Goal: Task Accomplishment & Management: Manage account settings

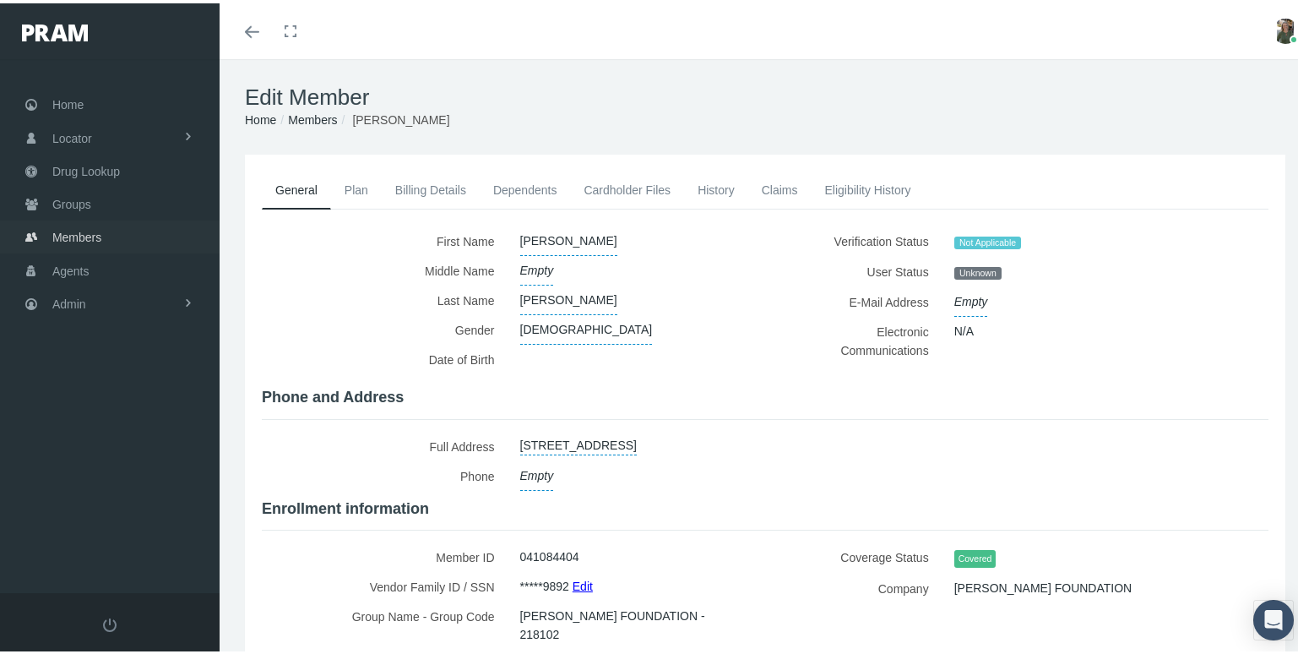
click at [93, 218] on span "Members" at bounding box center [76, 234] width 49 height 32
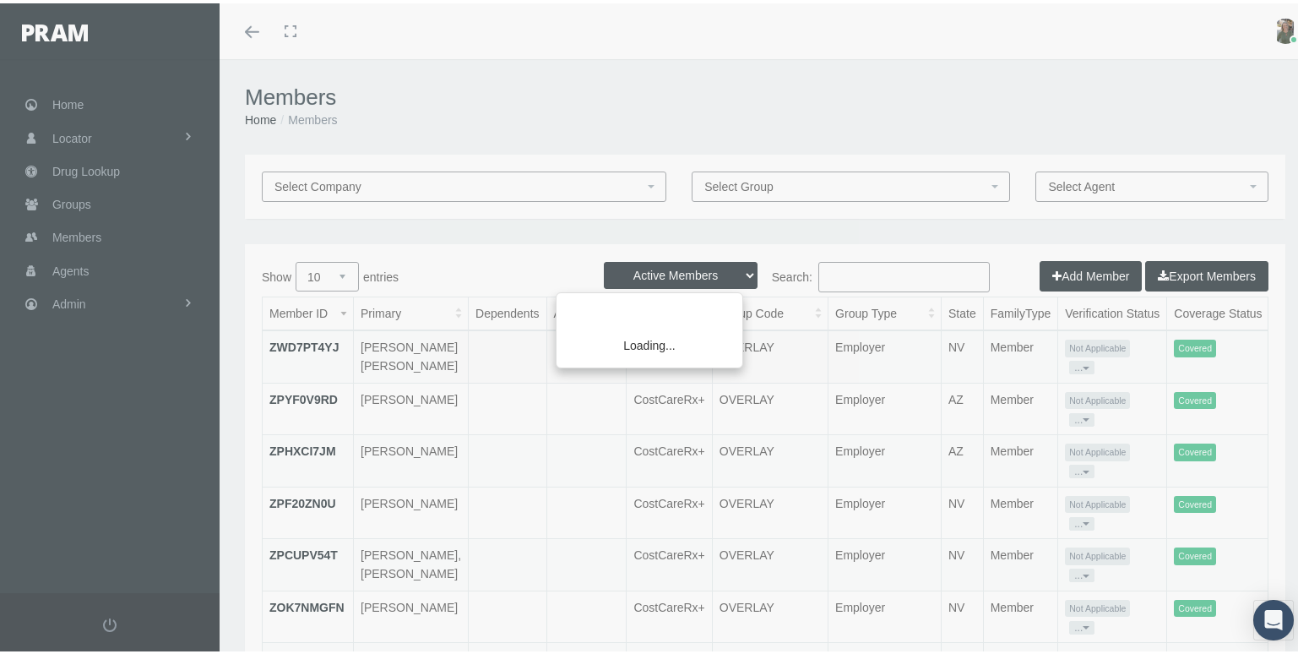
click at [848, 276] on div "Loading..." at bounding box center [649, 327] width 1298 height 654
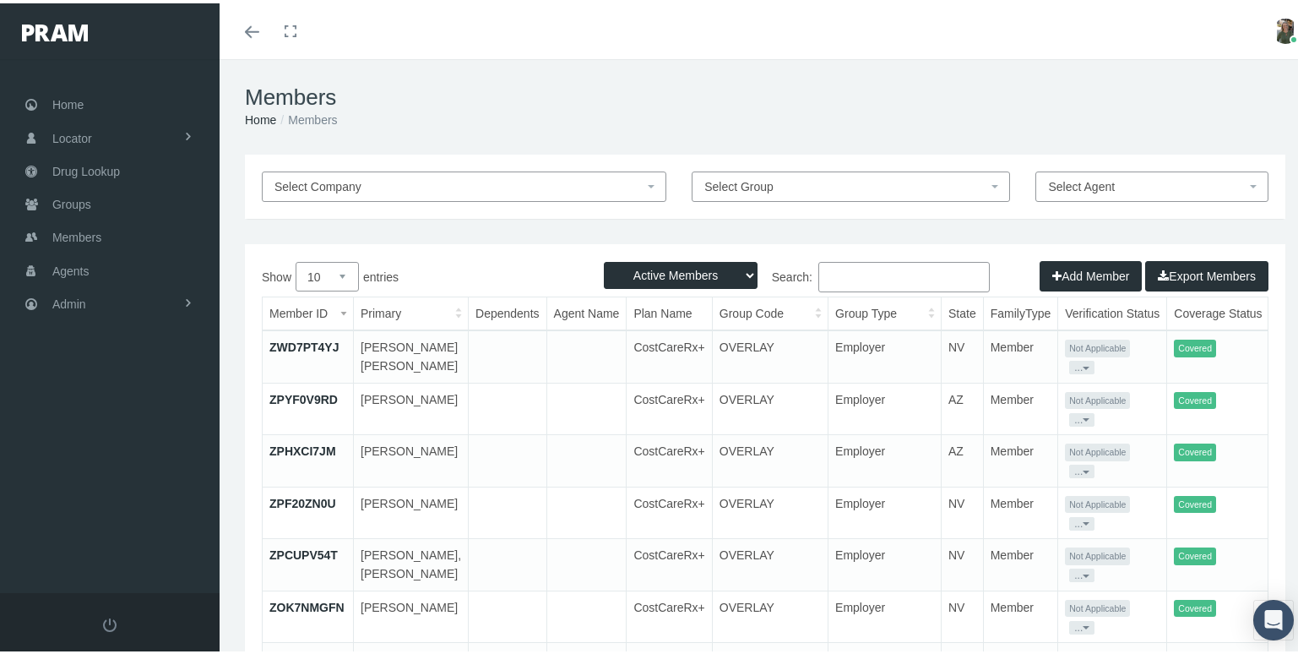
click at [848, 276] on input "Search:" at bounding box center [903, 273] width 171 height 30
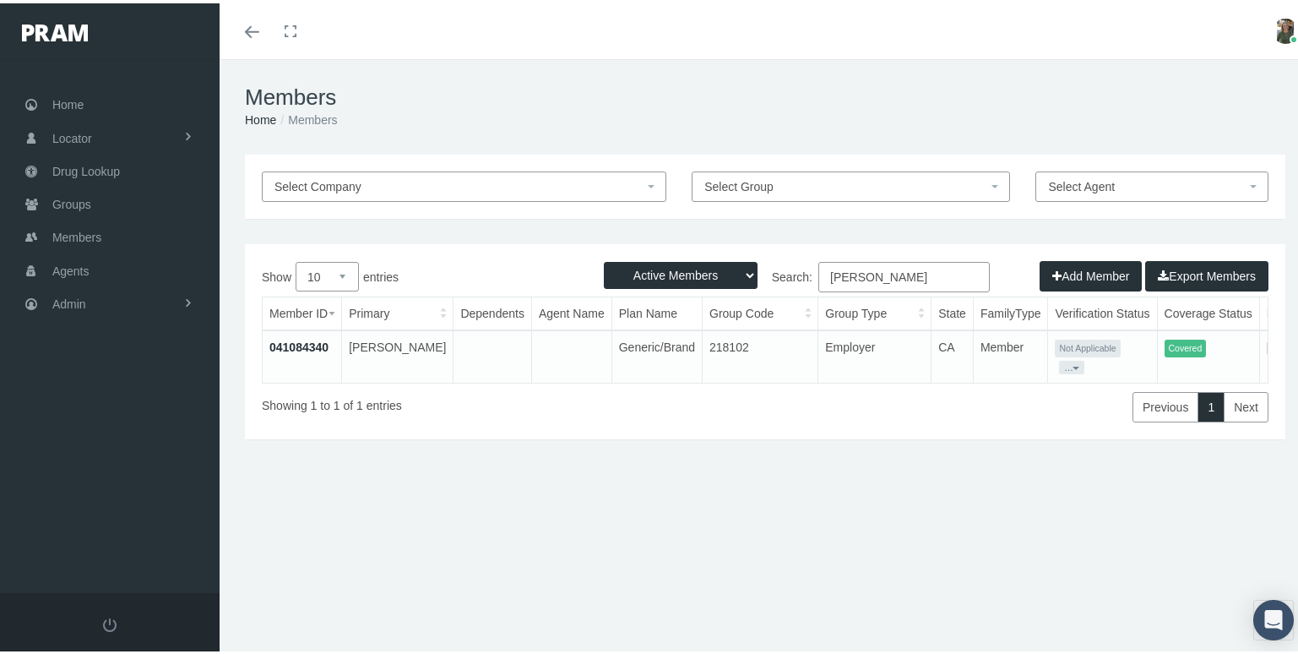
type input "[PERSON_NAME]"
click at [312, 345] on link "041084340" at bounding box center [298, 344] width 59 height 14
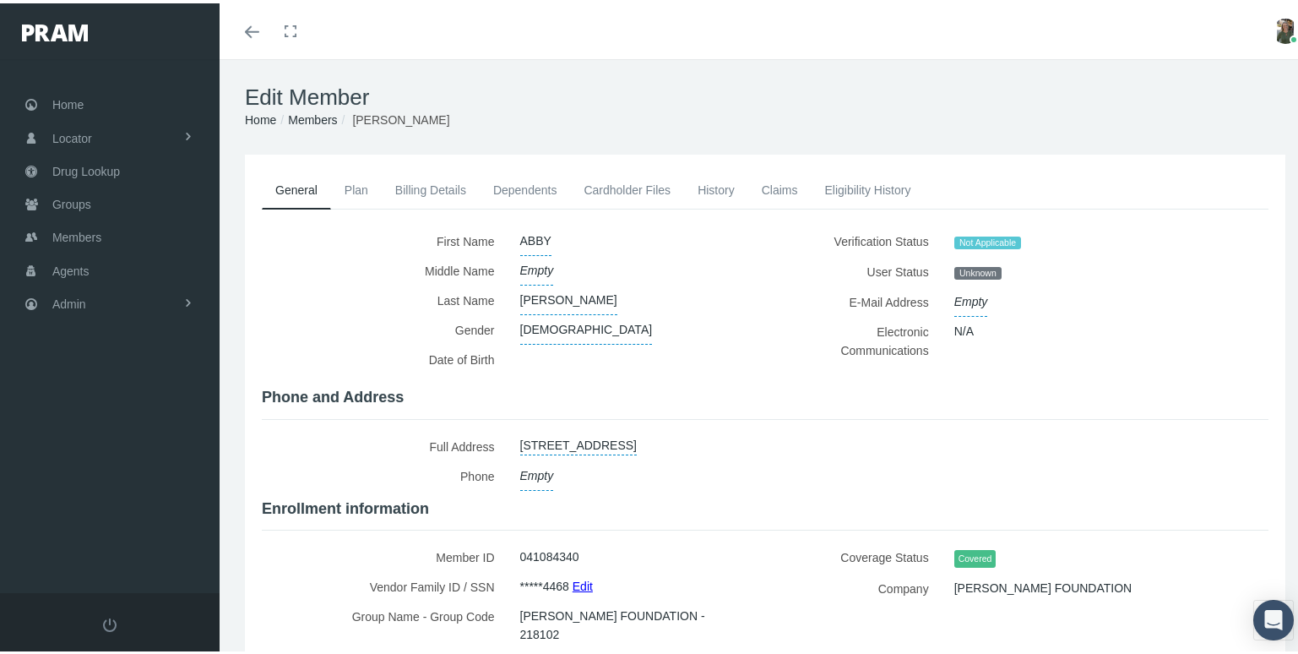
click at [637, 439] on link "12116 ROSETON AVE, NORWALK, CA, 90650" at bounding box center [578, 440] width 117 height 24
select select "CA"
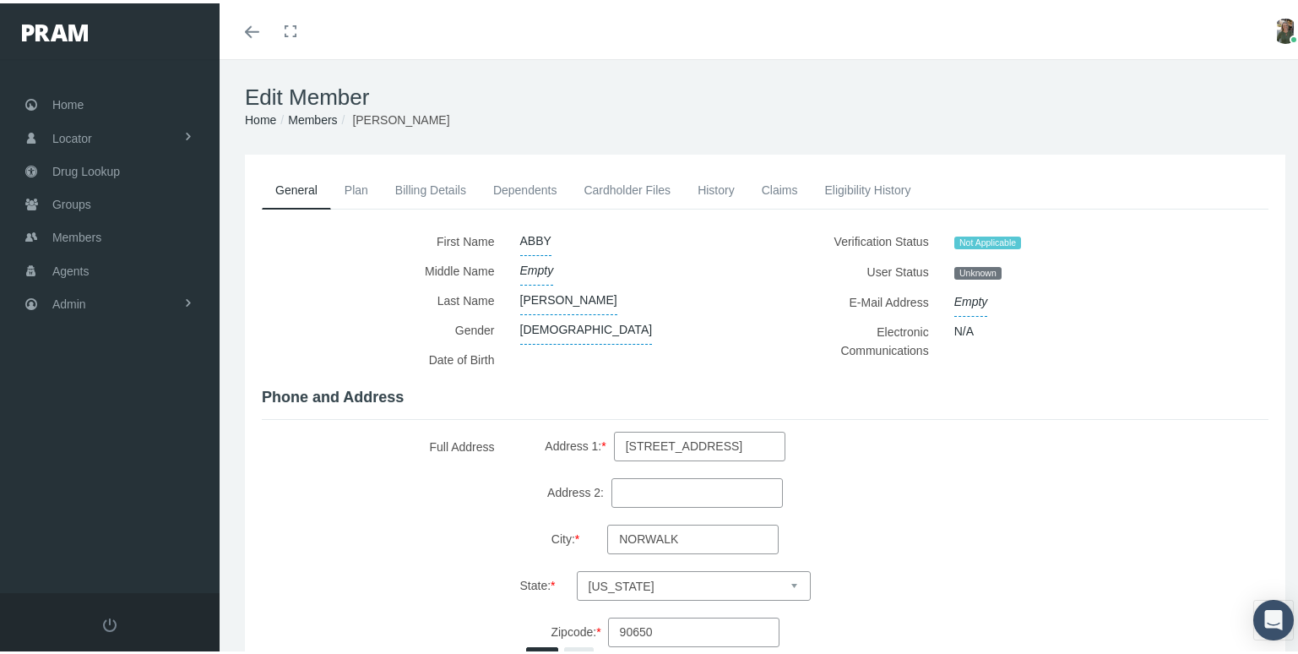
drag, startPoint x: 705, startPoint y: 441, endPoint x: 540, endPoint y: 438, distance: 165.5
click at [540, 438] on label "Address 1: * 12116 ROSETON AVE" at bounding box center [665, 443] width 290 height 30
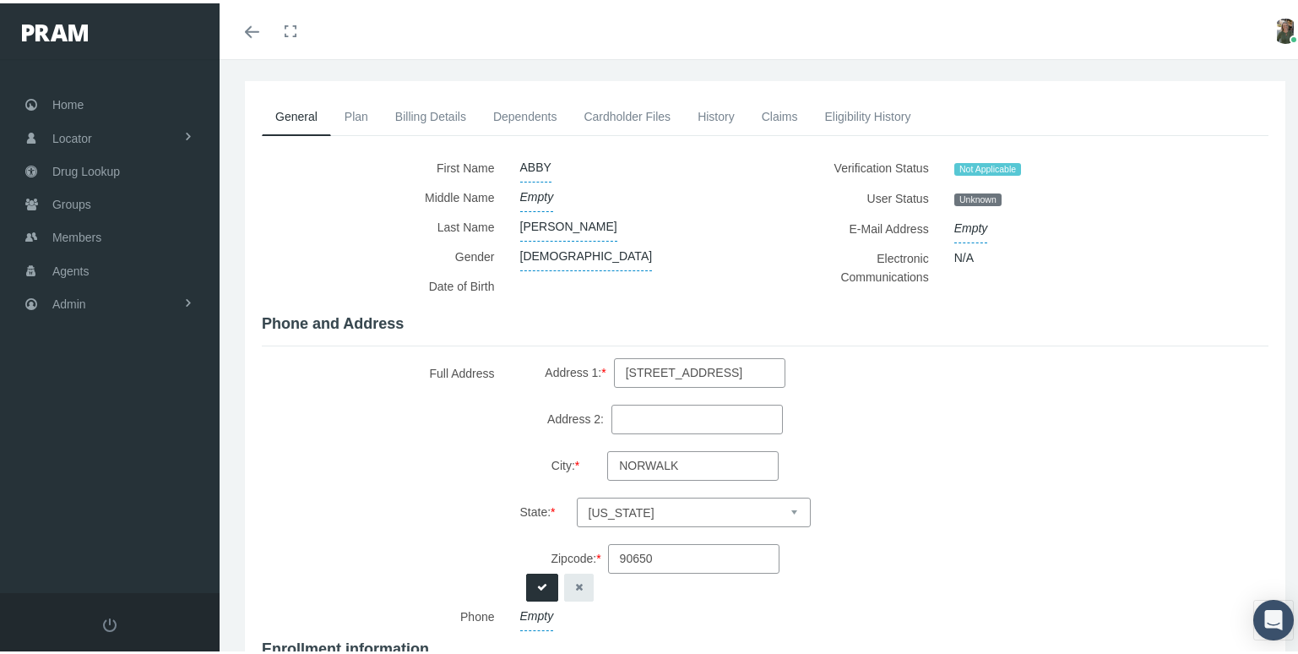
scroll to position [36, 0]
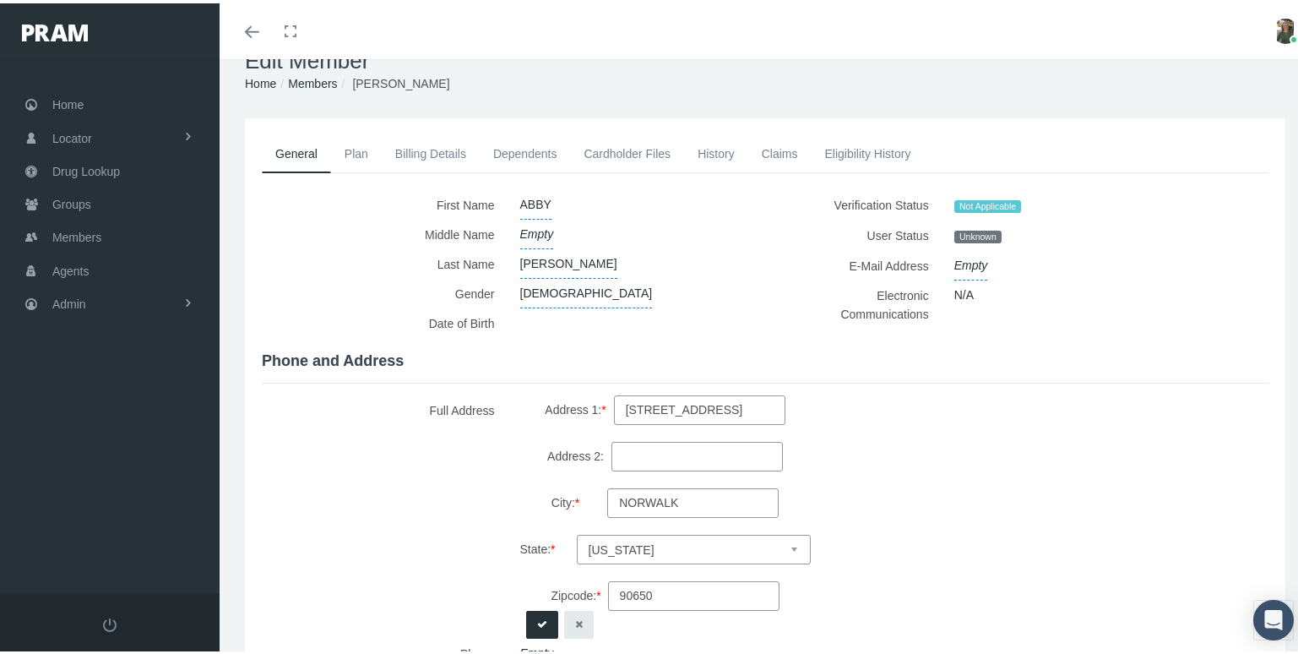
drag, startPoint x: 707, startPoint y: 404, endPoint x: 317, endPoint y: 394, distance: 389.4
click at [318, 396] on div "Full Address 12116 ROSETON AVE, NORWALK, CA, 90650 Address 1: * 12116 ROSETON A…" at bounding box center [507, 513] width 491 height 243
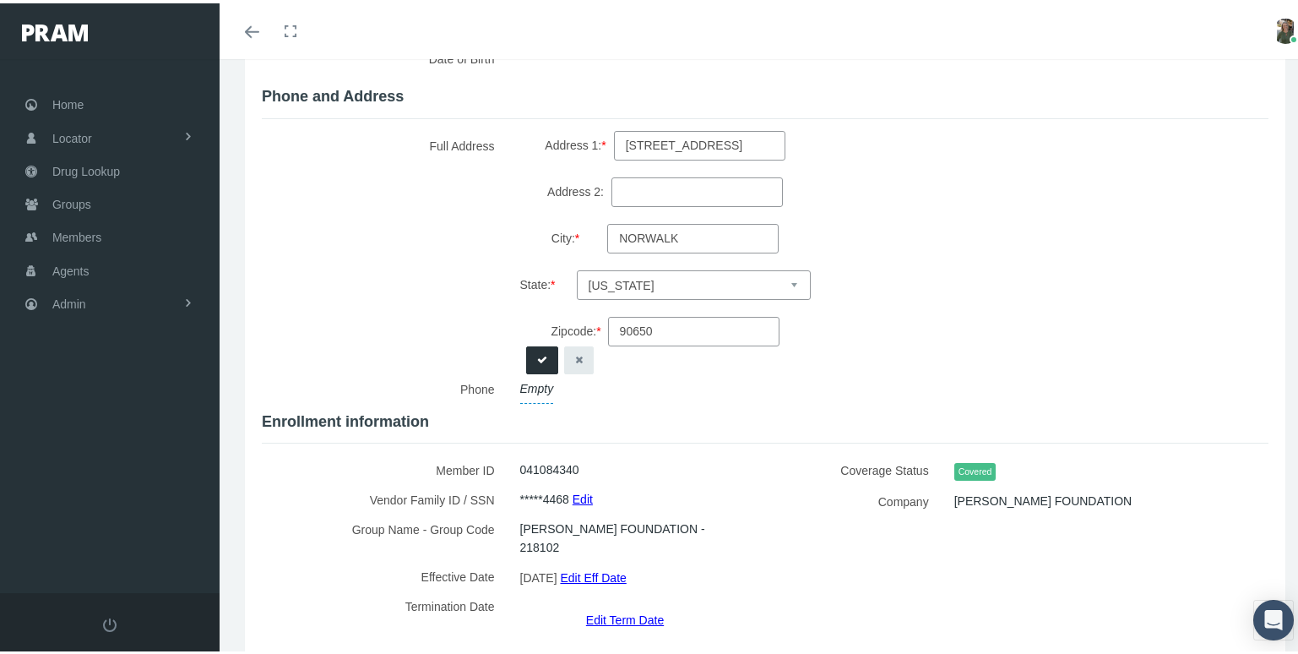
scroll to position [374, 0]
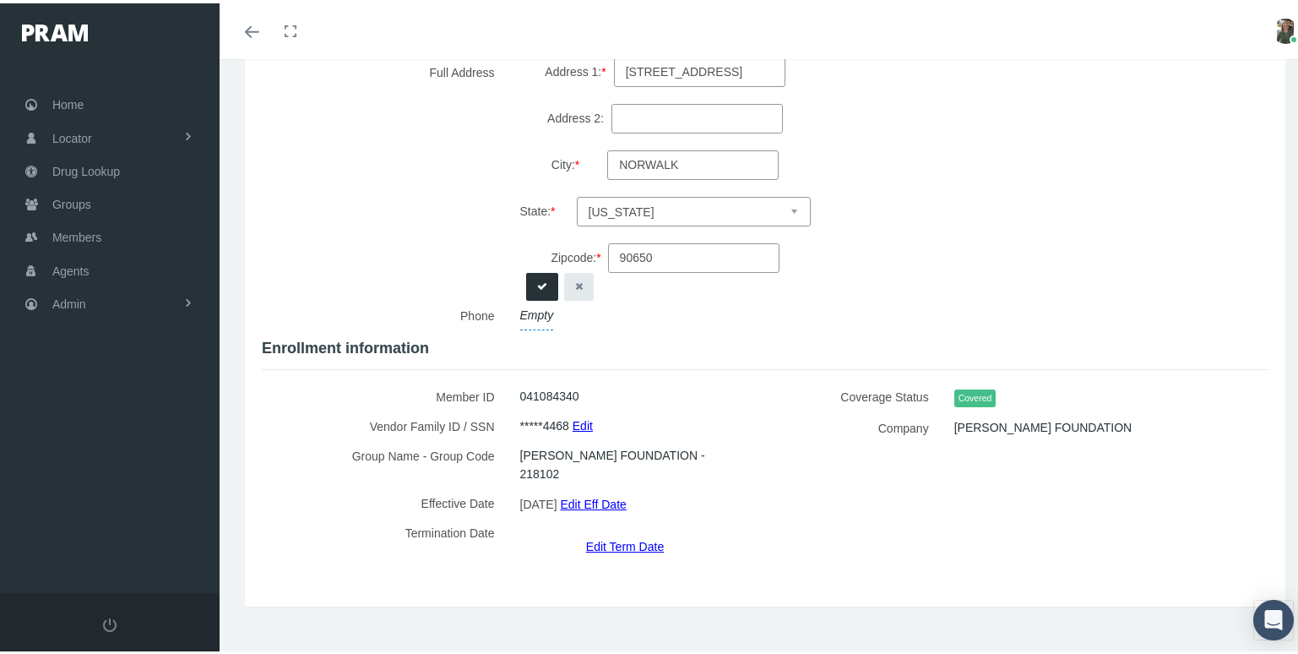
type input "9347 Pioneer Blvd"
type input "Apt 105"
type input "Santa Fe Springs"
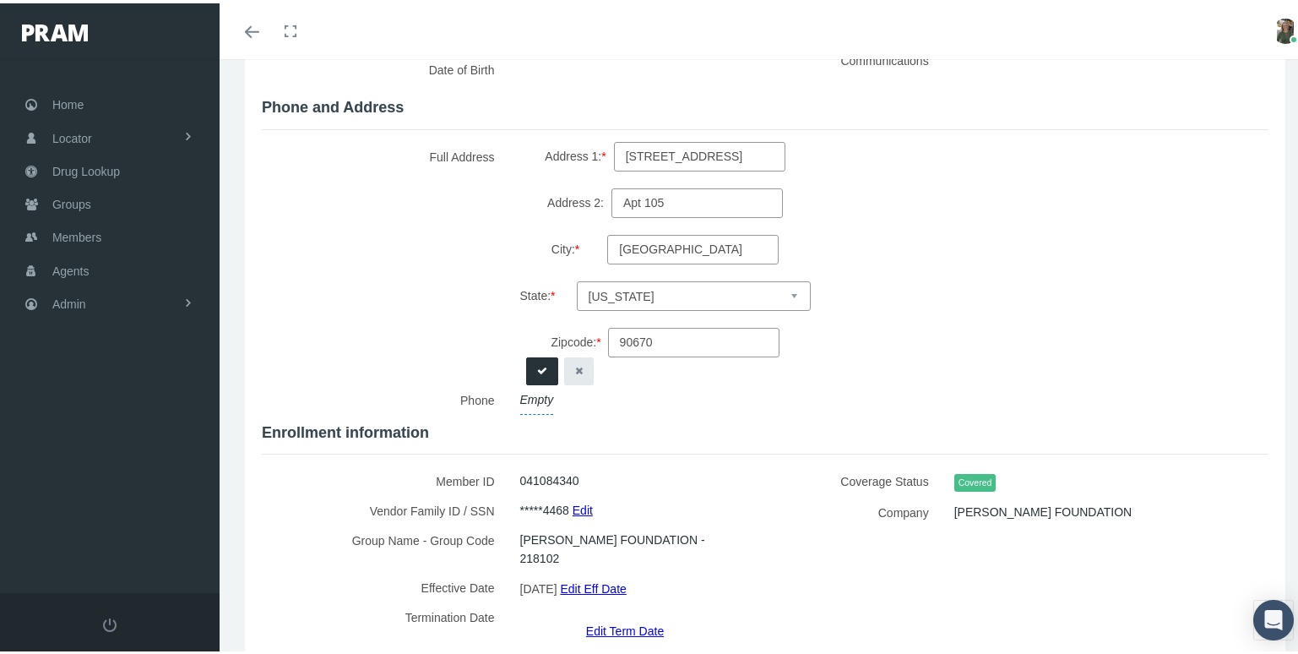
type input "90670"
click at [537, 376] on icon "submit" at bounding box center [542, 368] width 10 height 16
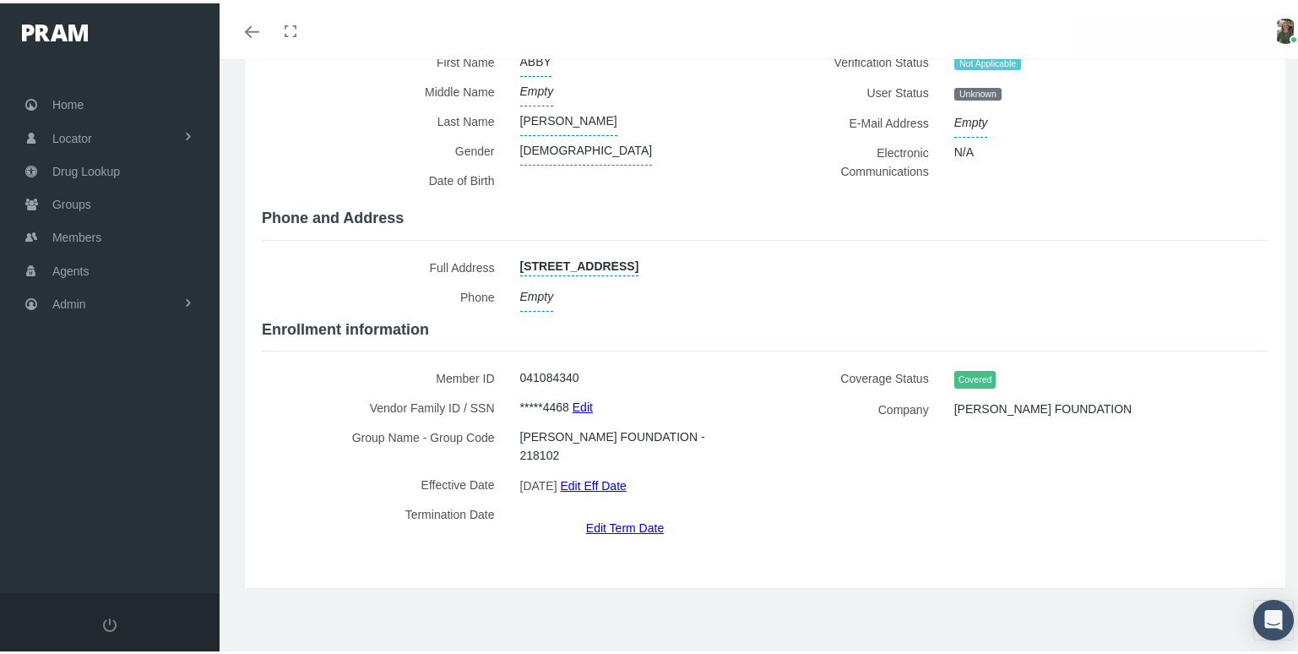
scroll to position [148, 0]
